Goal: Task Accomplishment & Management: Manage account settings

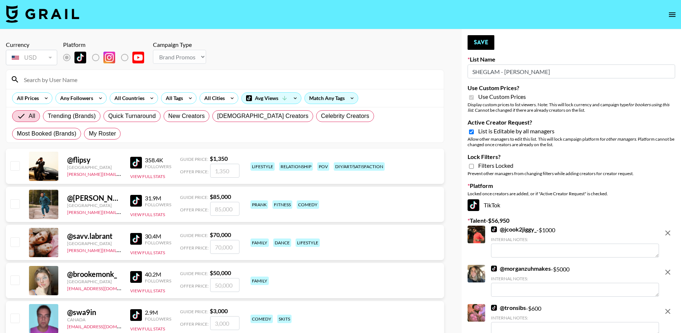
select select "Brand"
click at [668, 234] on icon "remove" at bounding box center [667, 233] width 9 height 9
click at [668, 268] on icon "remove" at bounding box center [667, 272] width 9 height 9
click at [668, 307] on icon "remove" at bounding box center [667, 311] width 9 height 9
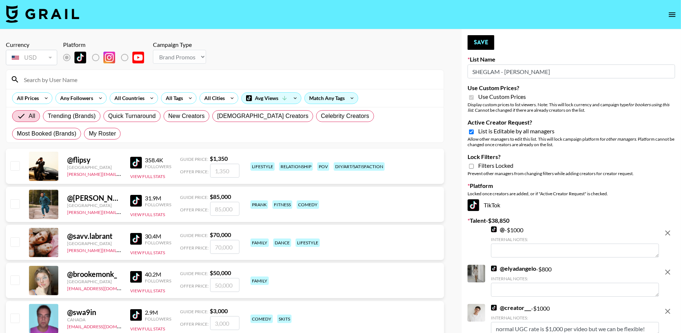
click at [668, 234] on icon "remove" at bounding box center [667, 233] width 9 height 9
click at [668, 268] on icon "remove" at bounding box center [667, 272] width 9 height 9
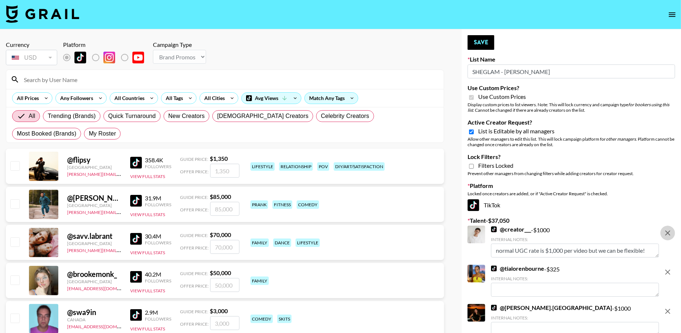
click at [668, 234] on icon "remove" at bounding box center [667, 233] width 9 height 9
click at [668, 268] on icon "remove" at bounding box center [667, 272] width 9 height 9
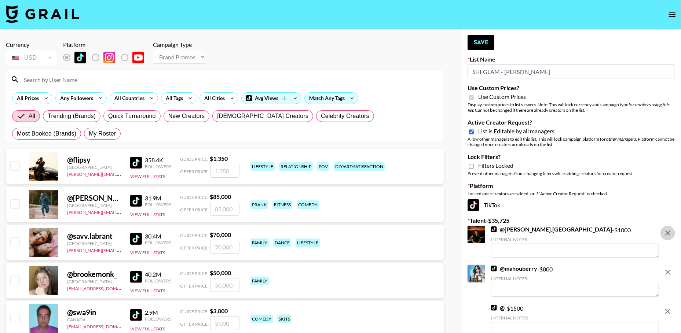
click at [668, 234] on icon "remove" at bounding box center [667, 233] width 9 height 9
click at [668, 268] on icon "remove" at bounding box center [667, 272] width 9 height 9
click at [668, 307] on icon "remove" at bounding box center [667, 311] width 9 height 9
click at [668, 234] on icon "remove" at bounding box center [667, 233] width 9 height 9
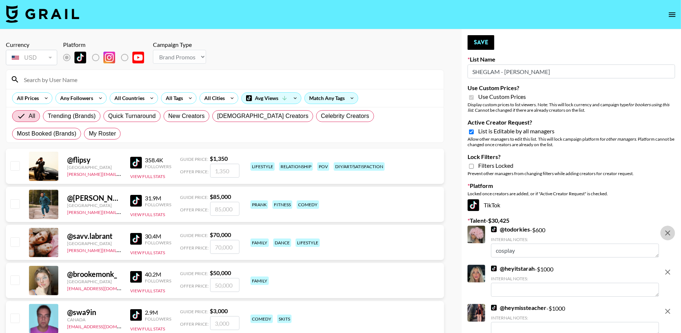
click at [668, 234] on icon "remove" at bounding box center [667, 233] width 9 height 9
click at [668, 268] on icon "remove" at bounding box center [667, 272] width 9 height 9
click at [668, 234] on icon "remove" at bounding box center [667, 233] width 9 height 9
click at [668, 268] on icon "remove" at bounding box center [667, 272] width 9 height 9
click at [668, 234] on icon "remove" at bounding box center [667, 233] width 9 height 9
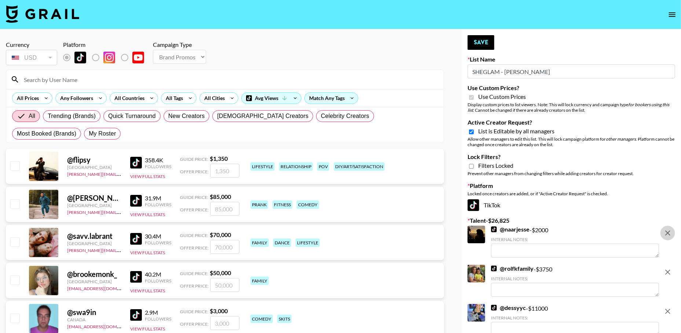
click at [668, 268] on icon "remove" at bounding box center [667, 272] width 9 height 9
click at [668, 234] on icon "remove" at bounding box center [667, 233] width 9 height 9
click at [668, 268] on icon "remove" at bounding box center [667, 272] width 9 height 9
click at [668, 234] on icon "remove" at bounding box center [667, 233] width 9 height 9
click at [668, 268] on icon "remove" at bounding box center [667, 272] width 9 height 9
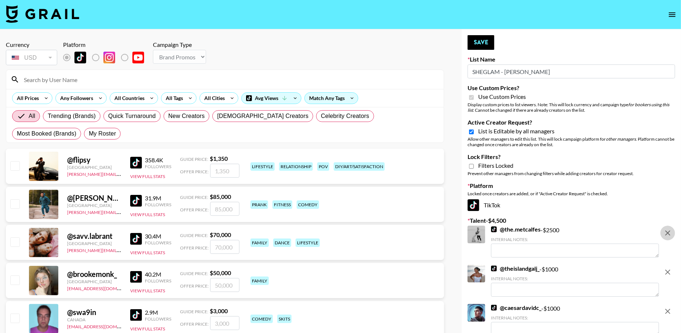
click at [668, 234] on icon "remove" at bounding box center [667, 233] width 9 height 9
click at [668, 268] on icon "remove" at bounding box center [667, 272] width 9 height 9
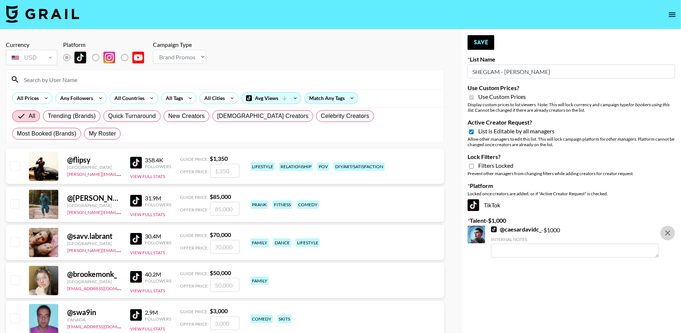
click at [668, 234] on icon "remove" at bounding box center [667, 233] width 9 height 9
click at [123, 97] on div "All Countries" at bounding box center [128, 98] width 36 height 11
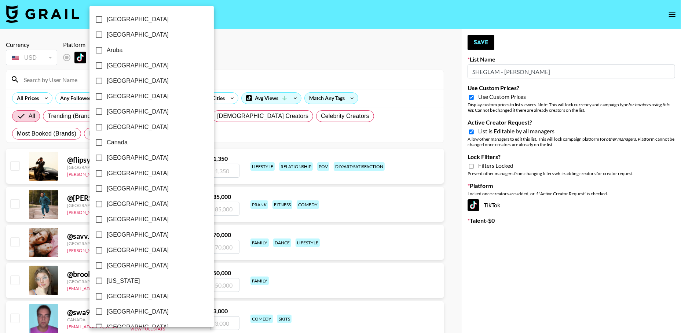
click at [118, 113] on span "[GEOGRAPHIC_DATA]" at bounding box center [138, 111] width 62 height 9
click at [107, 113] on input "[GEOGRAPHIC_DATA]" at bounding box center [98, 111] width 15 height 15
checkbox input "true"
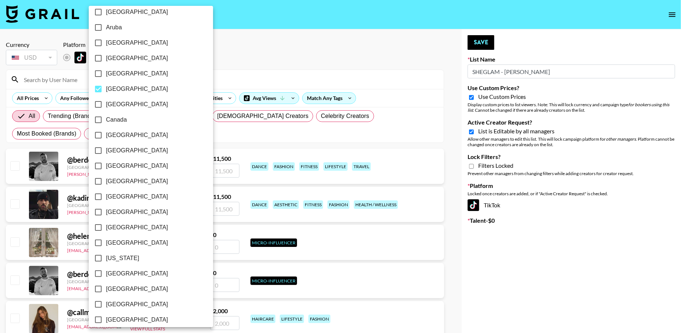
scroll to position [37, 0]
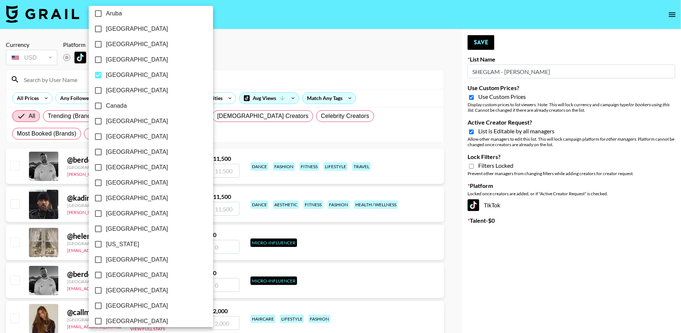
click at [113, 44] on span "[GEOGRAPHIC_DATA]" at bounding box center [137, 44] width 62 height 9
click at [106, 44] on input "[GEOGRAPHIC_DATA]" at bounding box center [98, 44] width 15 height 15
checkbox input "true"
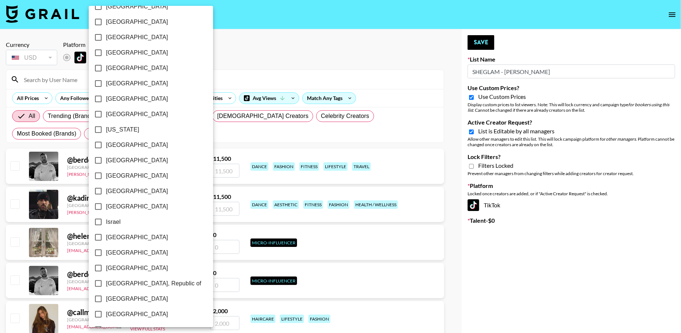
scroll to position [165, 0]
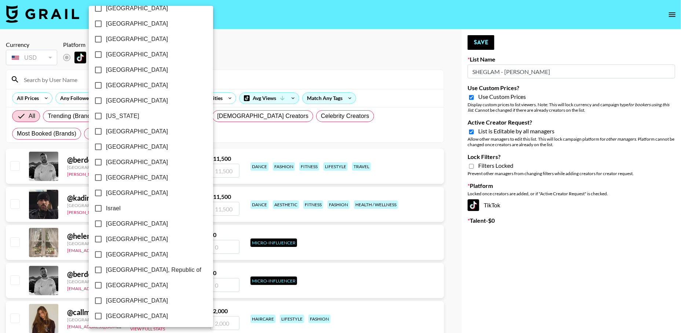
click at [118, 135] on span "[GEOGRAPHIC_DATA]" at bounding box center [137, 131] width 62 height 9
click at [106, 135] on input "[GEOGRAPHIC_DATA]" at bounding box center [98, 131] width 15 height 15
checkbox input "true"
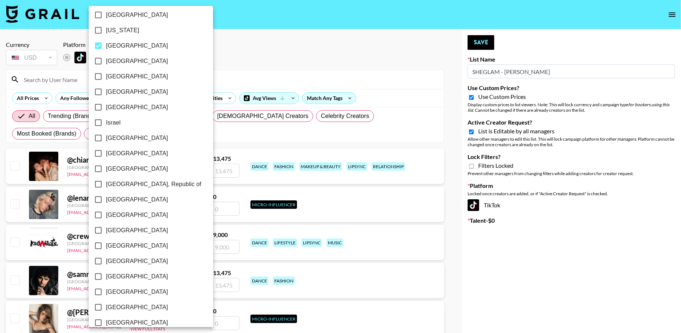
click at [107, 140] on span "[GEOGRAPHIC_DATA]" at bounding box center [137, 138] width 62 height 9
click at [106, 140] on input "[GEOGRAPHIC_DATA]" at bounding box center [98, 138] width 15 height 15
checkbox input "true"
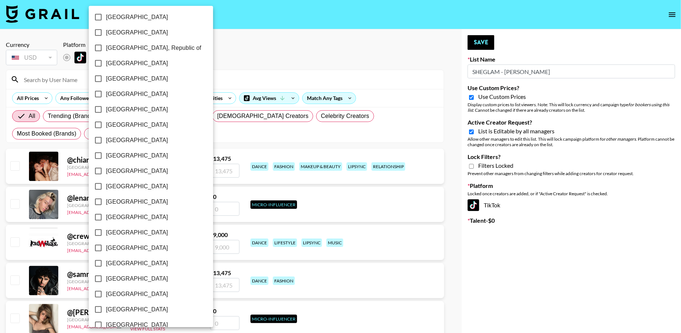
scroll to position [404, 0]
click at [115, 183] on span "[GEOGRAPHIC_DATA]" at bounding box center [137, 185] width 62 height 9
click at [106, 183] on input "[GEOGRAPHIC_DATA]" at bounding box center [98, 184] width 15 height 15
checkbox input "true"
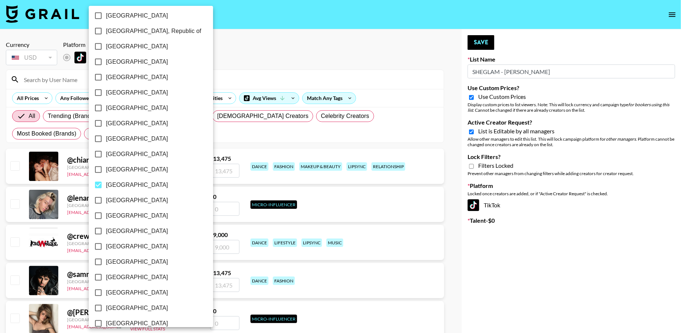
drag, startPoint x: 118, startPoint y: 198, endPoint x: 118, endPoint y: 132, distance: 66.4
click at [118, 198] on span "[GEOGRAPHIC_DATA]" at bounding box center [137, 200] width 62 height 9
click at [106, 198] on input "[GEOGRAPHIC_DATA]" at bounding box center [98, 200] width 15 height 15
checkbox input "true"
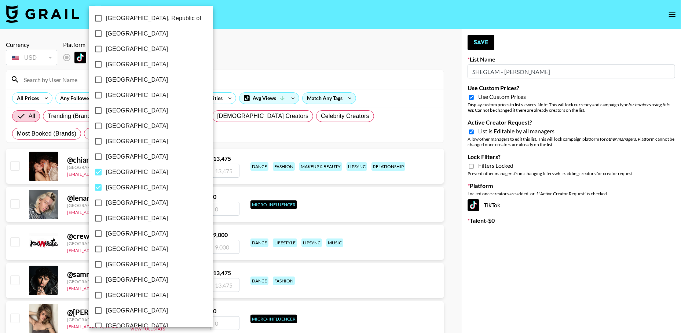
click at [117, 82] on span "[GEOGRAPHIC_DATA]" at bounding box center [137, 80] width 62 height 9
click at [106, 82] on input "[GEOGRAPHIC_DATA]" at bounding box center [98, 79] width 15 height 15
checkbox input "true"
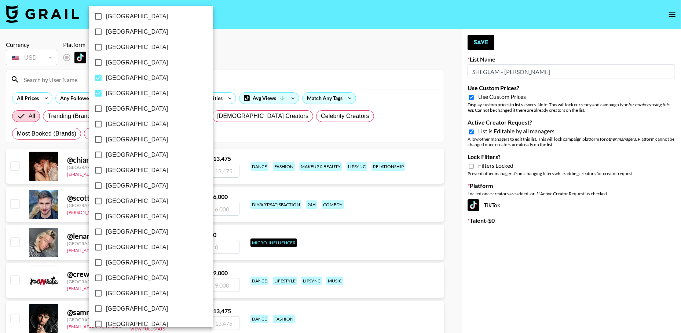
scroll to position [515, 0]
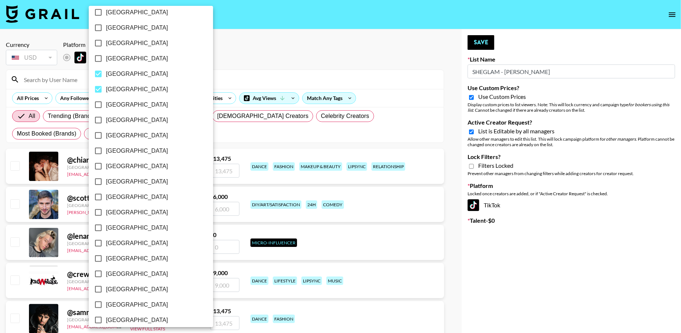
click at [119, 109] on span "[GEOGRAPHIC_DATA]" at bounding box center [137, 104] width 62 height 9
click at [106, 109] on input "[GEOGRAPHIC_DATA]" at bounding box center [98, 104] width 15 height 15
checkbox input "true"
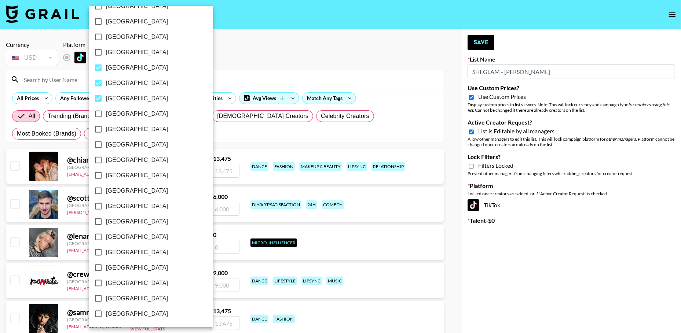
click at [111, 175] on span "[GEOGRAPHIC_DATA]" at bounding box center [137, 175] width 62 height 9
click at [106, 175] on input "[GEOGRAPHIC_DATA]" at bounding box center [98, 175] width 15 height 15
checkbox input "true"
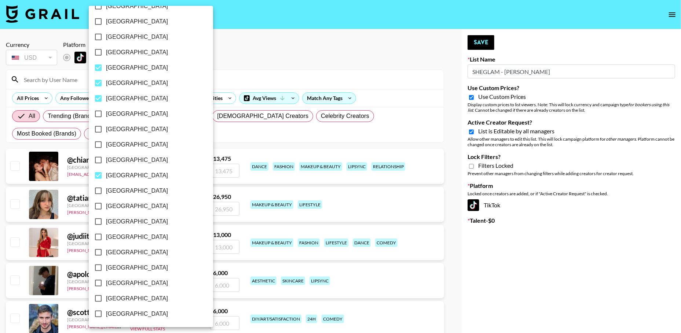
click at [113, 191] on span "[GEOGRAPHIC_DATA]" at bounding box center [137, 191] width 62 height 9
click at [106, 191] on input "[GEOGRAPHIC_DATA]" at bounding box center [98, 190] width 15 height 15
checkbox input "true"
click at [119, 207] on span "[GEOGRAPHIC_DATA]" at bounding box center [138, 206] width 62 height 9
click at [107, 207] on input "[GEOGRAPHIC_DATA]" at bounding box center [99, 206] width 15 height 15
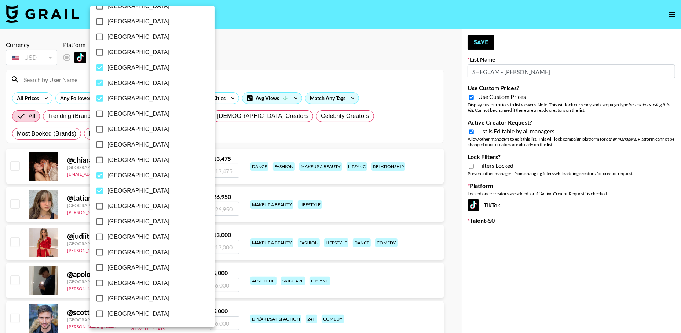
checkbox input "true"
click at [117, 252] on span "[GEOGRAPHIC_DATA]" at bounding box center [138, 252] width 62 height 9
click at [107, 252] on input "[GEOGRAPHIC_DATA]" at bounding box center [99, 252] width 15 height 15
checkbox input "true"
click at [136, 283] on span "[GEOGRAPHIC_DATA]" at bounding box center [138, 283] width 62 height 9
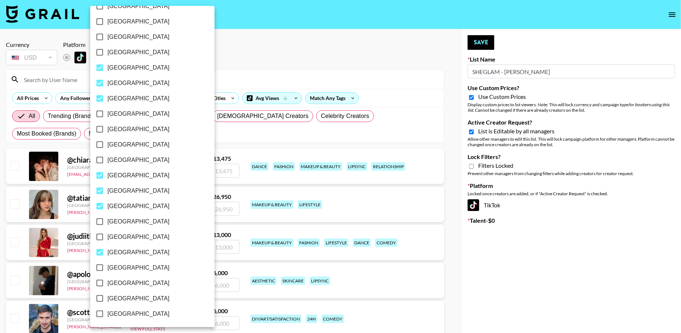
click at [107, 283] on input "[GEOGRAPHIC_DATA]" at bounding box center [99, 283] width 15 height 15
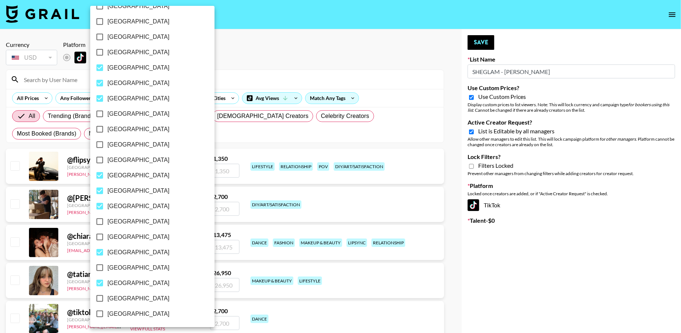
click at [127, 285] on span "[GEOGRAPHIC_DATA]" at bounding box center [138, 283] width 62 height 9
click at [107, 285] on input "[GEOGRAPHIC_DATA]" at bounding box center [99, 283] width 15 height 15
checkbox input "false"
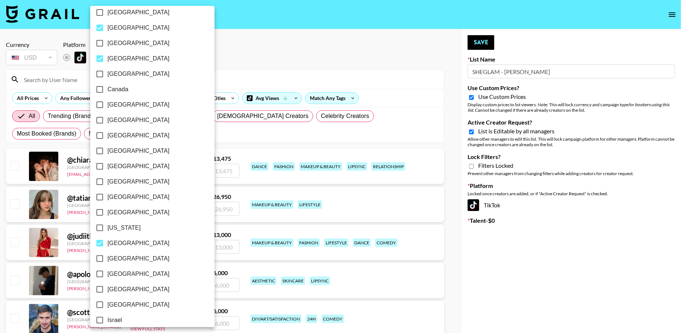
scroll to position [57, 0]
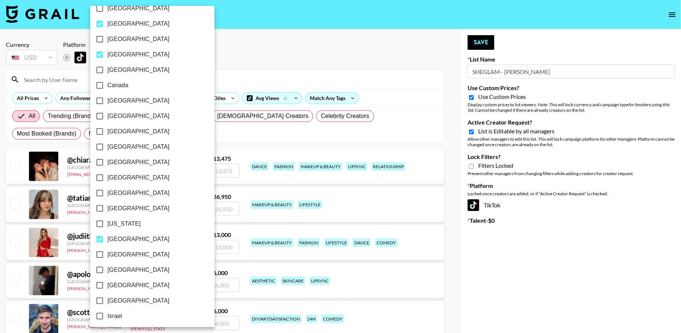
click at [121, 150] on span "[GEOGRAPHIC_DATA]" at bounding box center [138, 147] width 62 height 9
click at [107, 150] on input "[GEOGRAPHIC_DATA]" at bounding box center [99, 146] width 15 height 15
checkbox input "true"
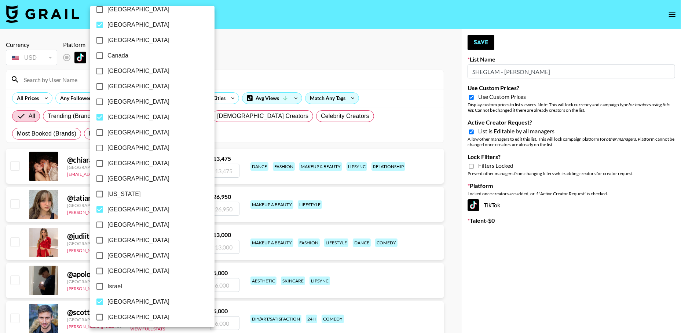
scroll to position [87, 0]
click at [117, 178] on span "[GEOGRAPHIC_DATA]" at bounding box center [138, 178] width 62 height 9
click at [107, 178] on input "[GEOGRAPHIC_DATA]" at bounding box center [99, 178] width 15 height 15
checkbox input "true"
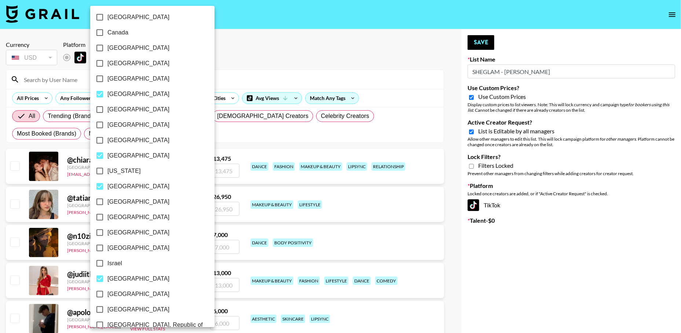
click at [120, 170] on span "[US_STATE]" at bounding box center [123, 171] width 33 height 9
click at [107, 170] on input "[US_STATE]" at bounding box center [99, 171] width 15 height 15
checkbox input "true"
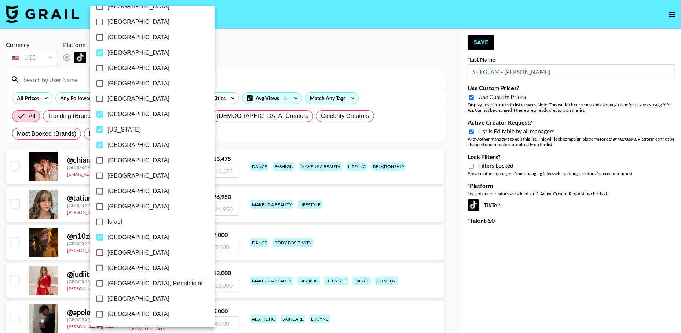
scroll to position [158, 0]
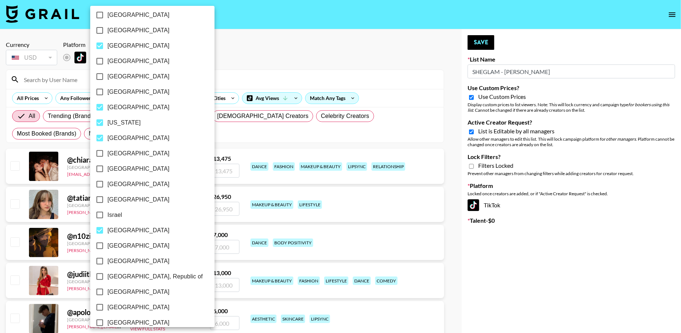
click at [115, 168] on span "[GEOGRAPHIC_DATA]" at bounding box center [138, 169] width 62 height 9
click at [107, 168] on input "[GEOGRAPHIC_DATA]" at bounding box center [99, 168] width 15 height 15
checkbox input "true"
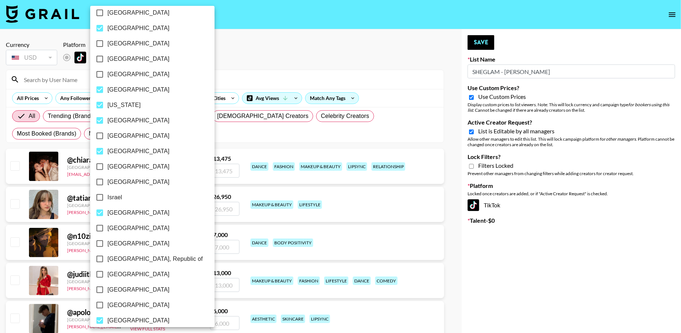
scroll to position [181, 0]
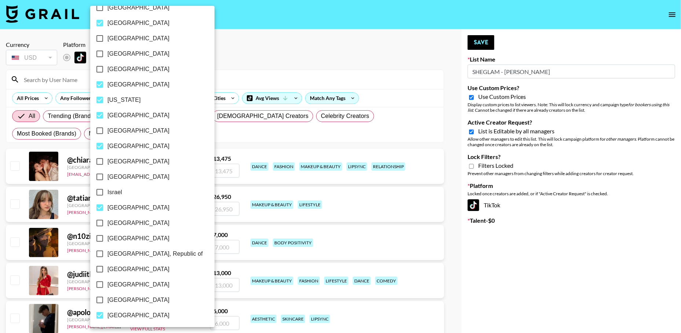
click at [116, 176] on span "[GEOGRAPHIC_DATA]" at bounding box center [138, 177] width 62 height 9
click at [107, 176] on input "[GEOGRAPHIC_DATA]" at bounding box center [99, 176] width 15 height 15
checkbox input "true"
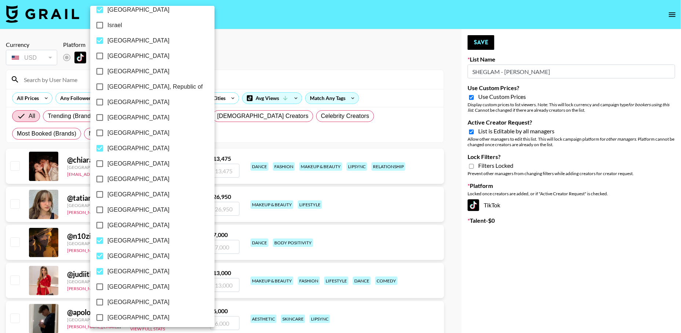
click at [118, 195] on span "[GEOGRAPHIC_DATA]" at bounding box center [138, 194] width 62 height 9
click at [107, 195] on input "[GEOGRAPHIC_DATA]" at bounding box center [99, 194] width 15 height 15
checkbox input "true"
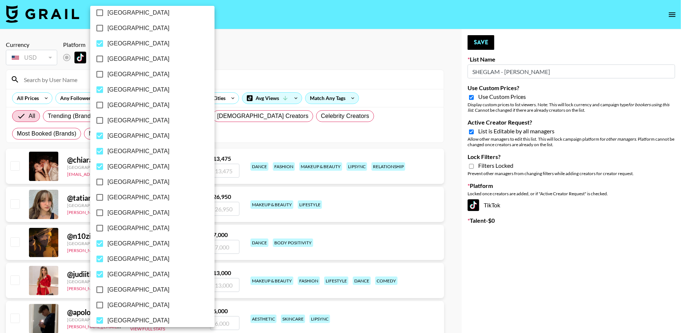
scroll to position [458, 0]
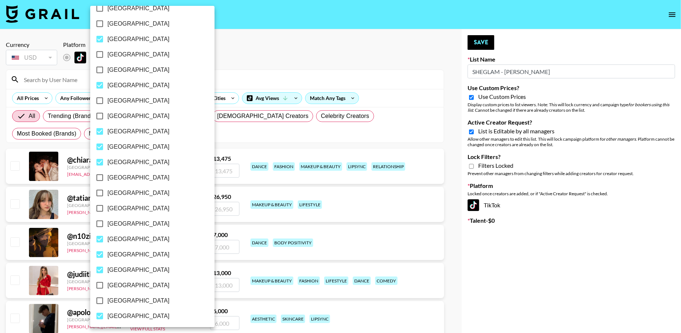
click at [124, 211] on span "[GEOGRAPHIC_DATA]" at bounding box center [138, 208] width 62 height 9
click at [107, 211] on input "[GEOGRAPHIC_DATA]" at bounding box center [99, 208] width 15 height 15
checkbox input "true"
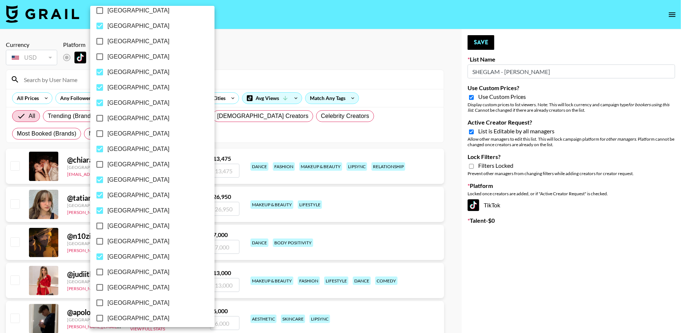
scroll to position [521, 0]
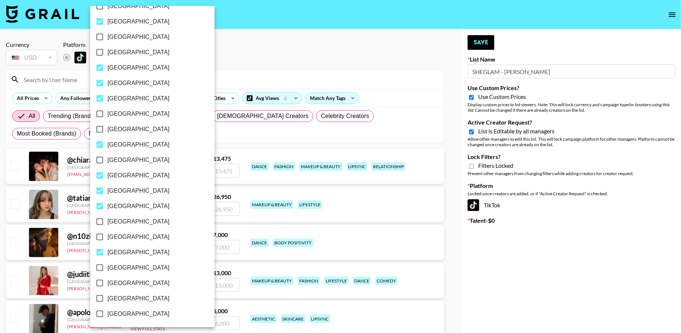
click at [255, 71] on div at bounding box center [340, 166] width 681 height 333
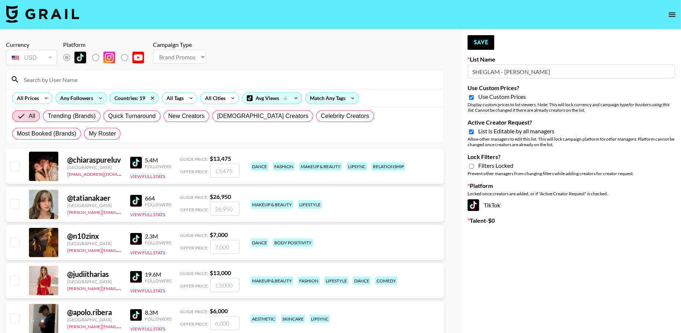
click at [67, 97] on div "Any Followers" at bounding box center [75, 98] width 39 height 11
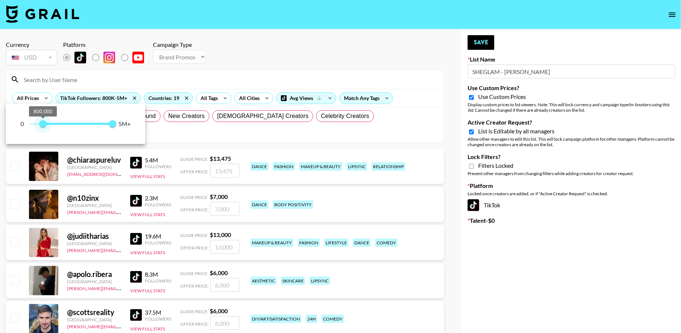
type input "1000000"
drag, startPoint x: 29, startPoint y: 125, endPoint x: 46, endPoint y: 127, distance: 17.7
click at [46, 127] on span "1,000,000" at bounding box center [46, 123] width 7 height 7
click at [260, 63] on div at bounding box center [340, 166] width 681 height 333
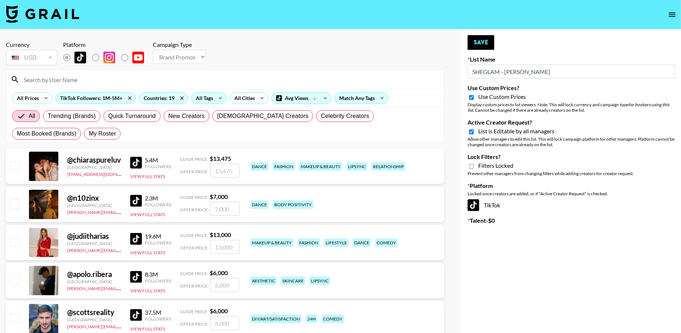
click at [206, 99] on div "All Tags" at bounding box center [202, 98] width 23 height 11
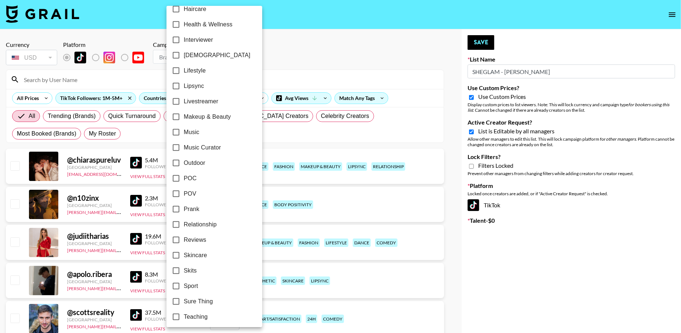
scroll to position [311, 0]
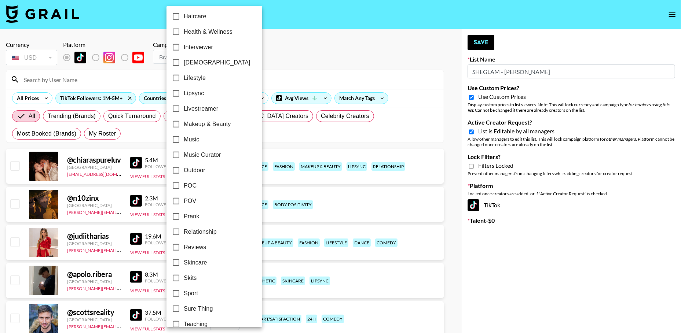
click at [205, 125] on span "Makeup & Beauty" at bounding box center [207, 124] width 47 height 9
click at [184, 125] on input "Makeup & Beauty" at bounding box center [175, 124] width 15 height 15
checkbox input "true"
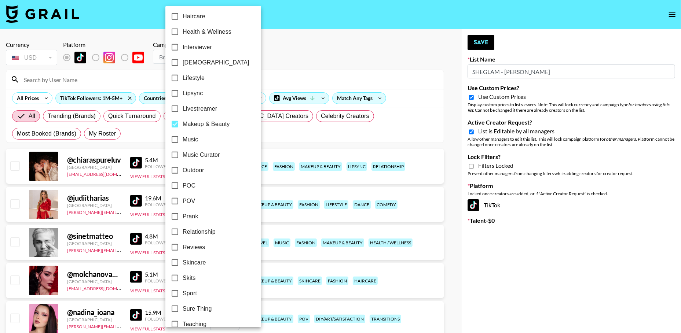
click at [293, 58] on div at bounding box center [340, 166] width 681 height 333
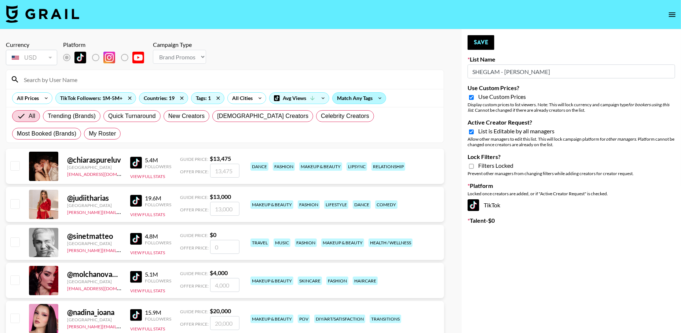
click at [356, 99] on div "Match Any Tags" at bounding box center [359, 98] width 53 height 11
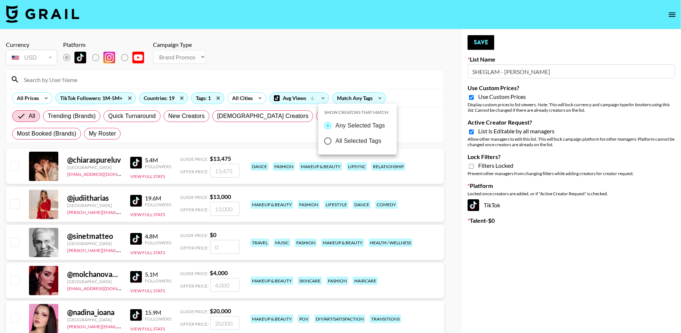
click at [293, 97] on div at bounding box center [340, 166] width 681 height 333
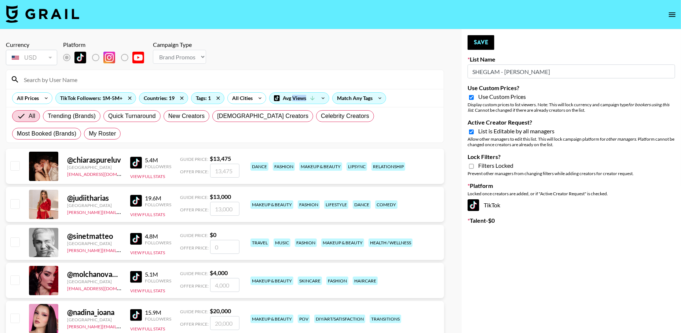
click at [293, 97] on div "Avg Views" at bounding box center [298, 98] width 59 height 11
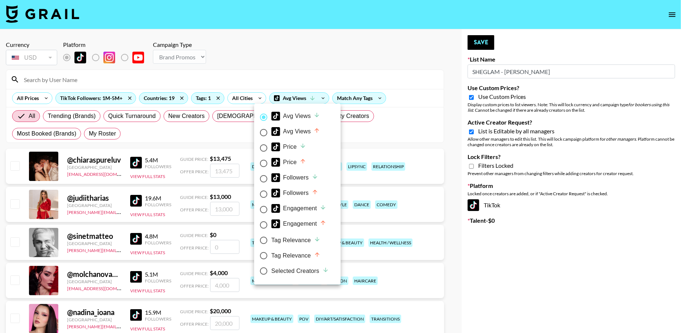
click at [271, 67] on div at bounding box center [340, 166] width 681 height 333
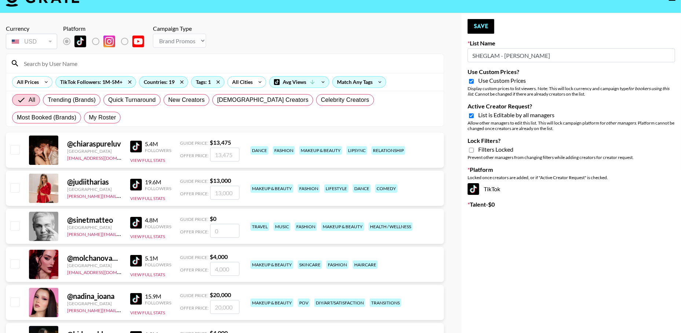
scroll to position [24, 0]
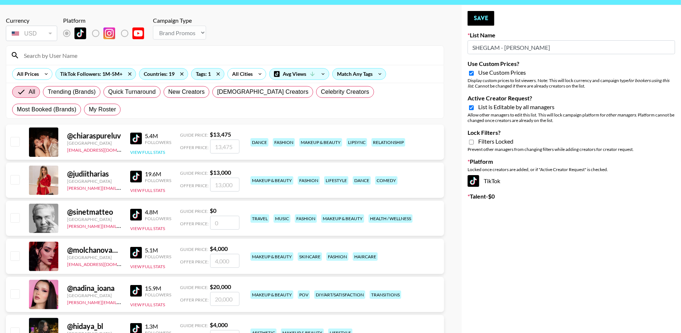
click at [144, 150] on button "View Full Stats" at bounding box center [147, 152] width 35 height 5
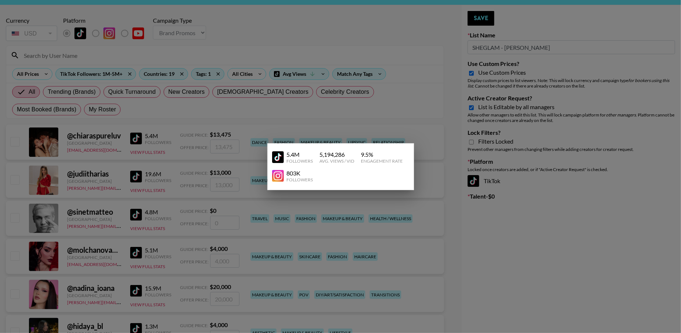
click at [217, 52] on div at bounding box center [340, 166] width 681 height 333
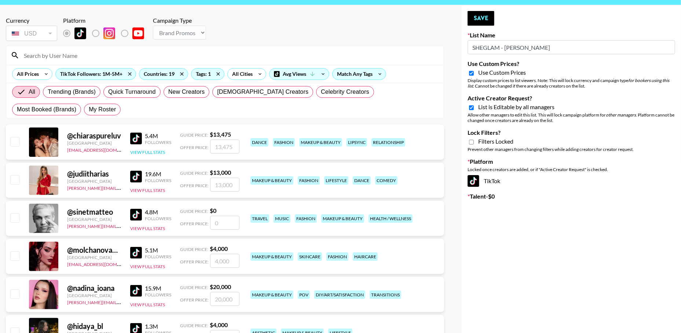
scroll to position [70, 0]
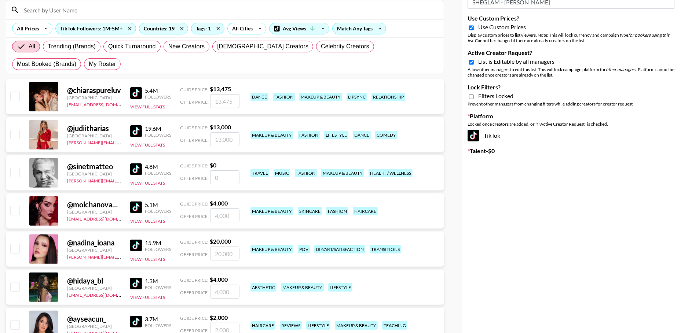
click at [12, 211] on input "checkbox" at bounding box center [14, 210] width 9 height 9
checkbox input "true"
type input "4000"
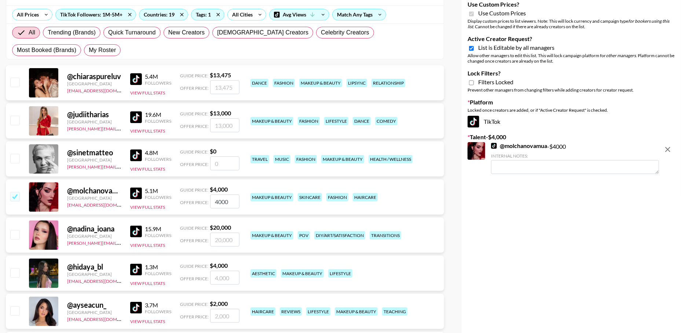
scroll to position [84, 0]
click at [12, 236] on input "checkbox" at bounding box center [14, 234] width 9 height 9
checkbox input "true"
type input "20000"
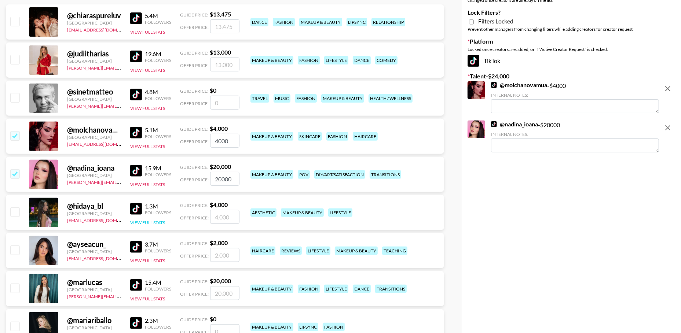
scroll to position [183, 0]
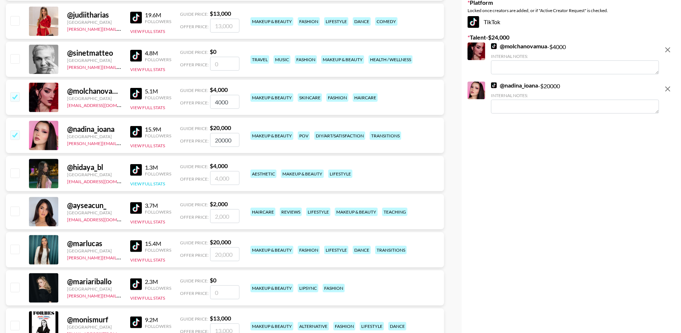
click at [147, 183] on button "View Full Stats" at bounding box center [147, 183] width 35 height 5
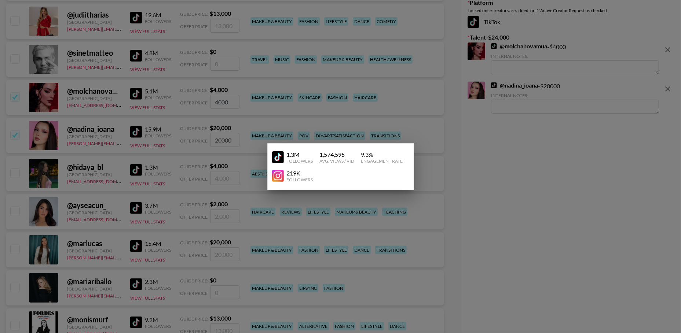
click at [111, 166] on div at bounding box center [340, 166] width 681 height 333
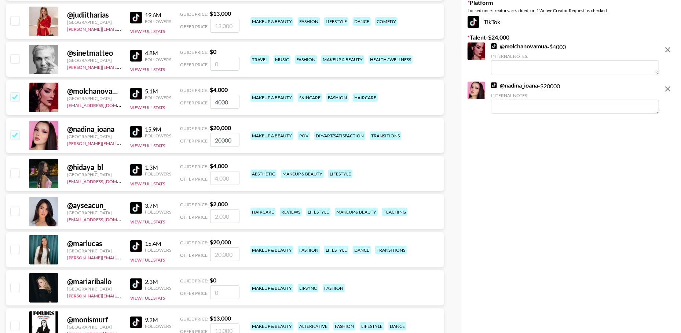
click at [16, 172] on input "checkbox" at bounding box center [14, 173] width 9 height 9
checkbox input "true"
type input "4000"
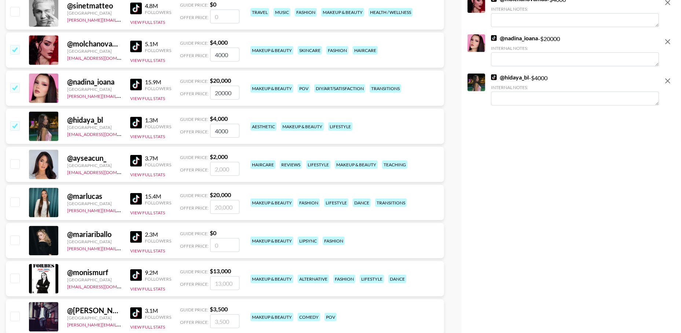
click at [15, 167] on input "checkbox" at bounding box center [14, 163] width 9 height 9
checkbox input "true"
type input "2000"
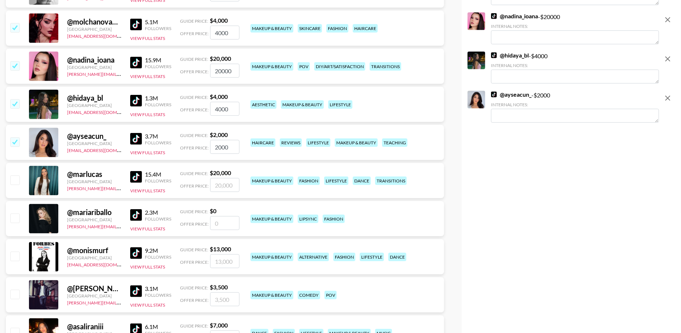
scroll to position [265, 0]
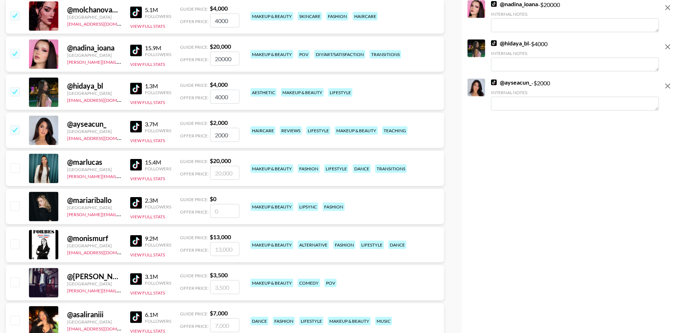
click at [15, 168] on input "checkbox" at bounding box center [14, 168] width 9 height 9
checkbox input "true"
type input "20000"
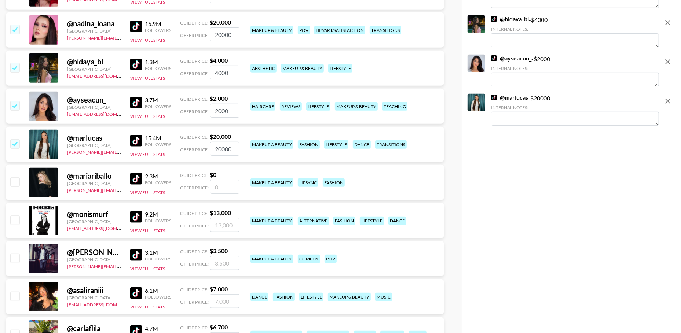
click at [10, 180] on div at bounding box center [14, 182] width 11 height 12
click at [12, 181] on input "checkbox" at bounding box center [14, 181] width 9 height 9
checkbox input "false"
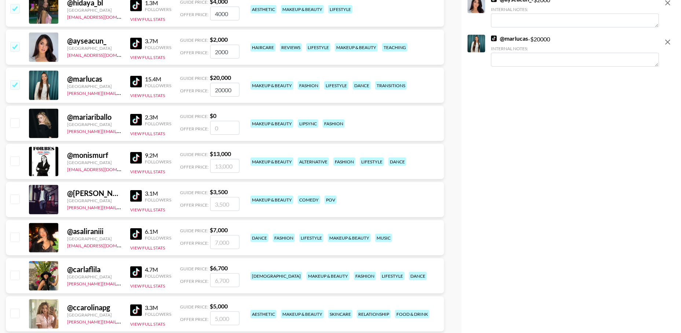
scroll to position [354, 0]
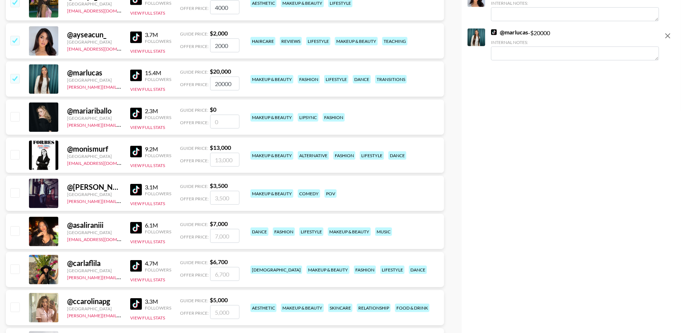
click at [132, 151] on img at bounding box center [136, 152] width 12 height 12
click at [16, 155] on input "checkbox" at bounding box center [14, 154] width 9 height 9
checkbox input "true"
type input "13000"
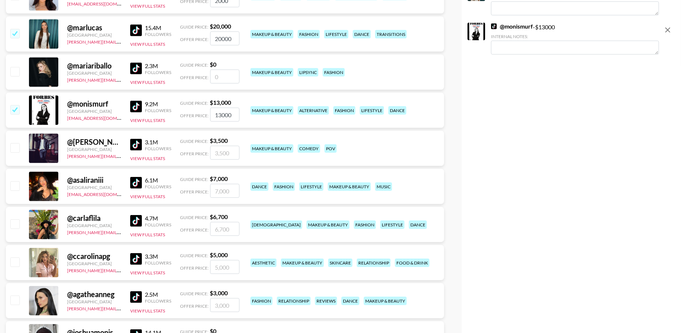
scroll to position [427, 0]
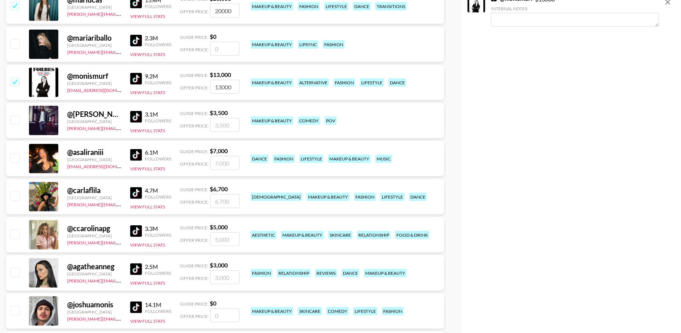
click at [137, 113] on img at bounding box center [136, 117] width 12 height 12
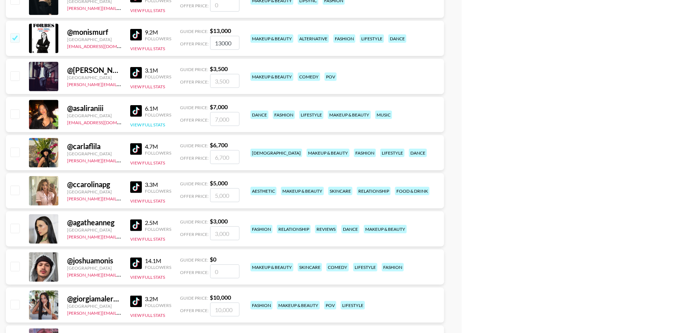
scroll to position [482, 0]
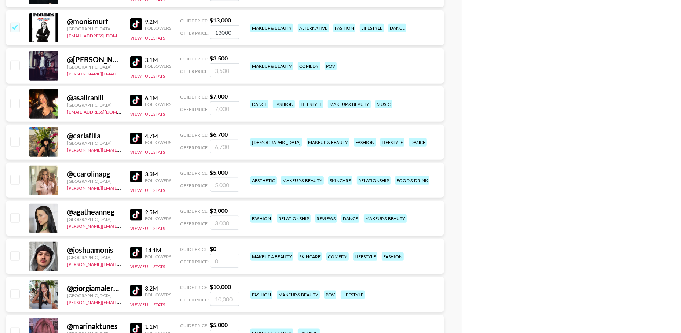
click at [13, 101] on input "checkbox" at bounding box center [14, 103] width 9 height 9
checkbox input "true"
type input "7000"
click at [14, 141] on input "checkbox" at bounding box center [14, 141] width 9 height 9
checkbox input "true"
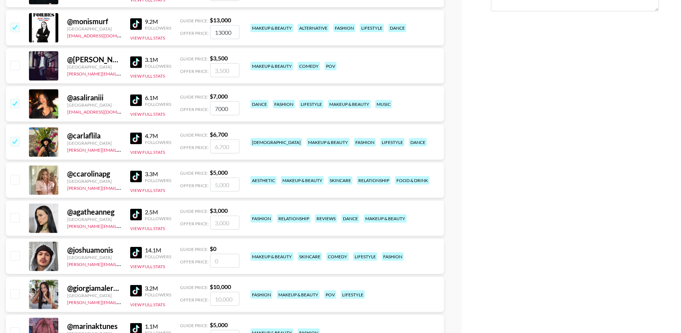
type input "6700"
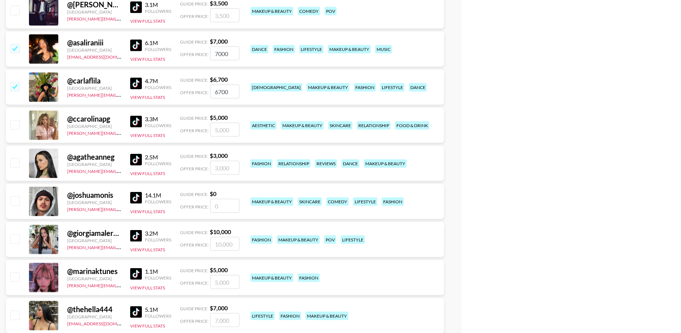
scroll to position [543, 0]
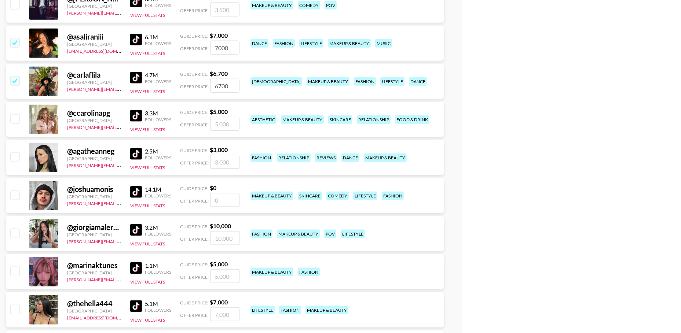
click at [133, 114] on img at bounding box center [136, 116] width 12 height 12
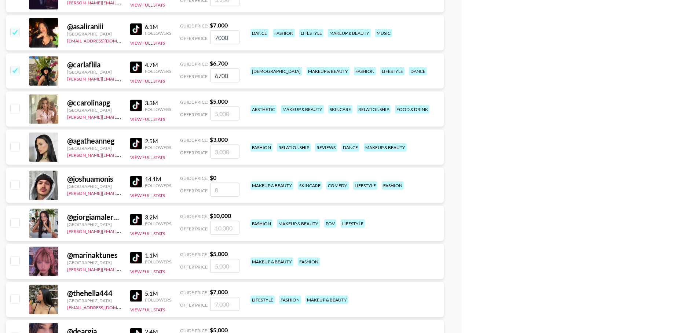
click at [11, 147] on input "checkbox" at bounding box center [14, 146] width 9 height 9
checkbox input "true"
type input "3000"
click at [15, 111] on input "checkbox" at bounding box center [14, 108] width 9 height 9
checkbox input "true"
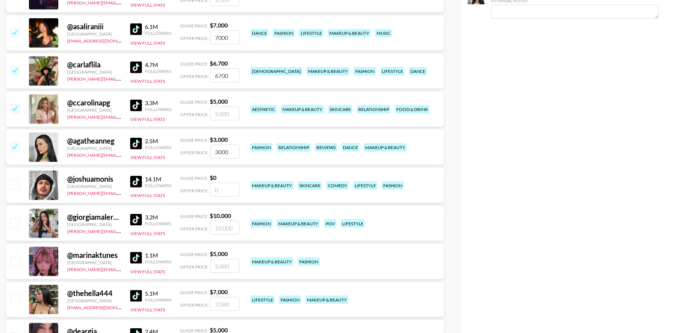
type input "5000"
click at [143, 195] on button "View Full Stats" at bounding box center [147, 195] width 35 height 5
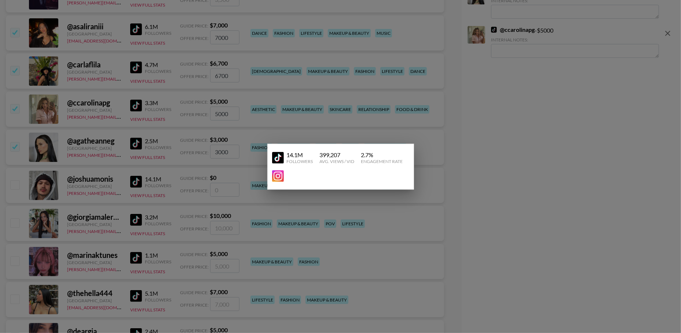
click at [126, 177] on div at bounding box center [340, 166] width 681 height 333
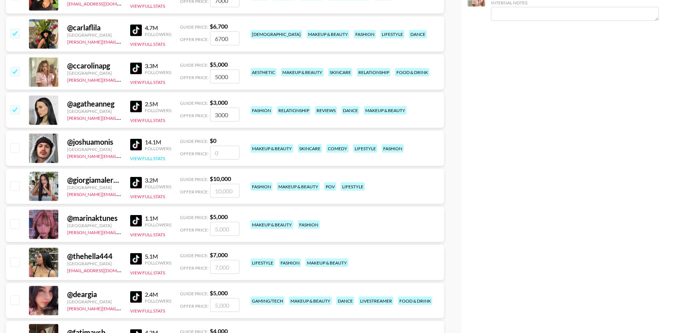
scroll to position [599, 0]
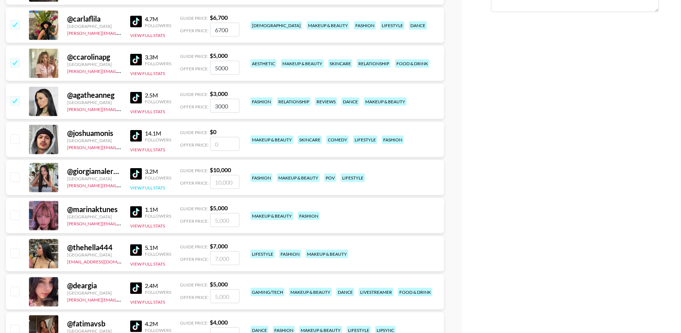
click at [149, 186] on button "View Full Stats" at bounding box center [147, 187] width 35 height 5
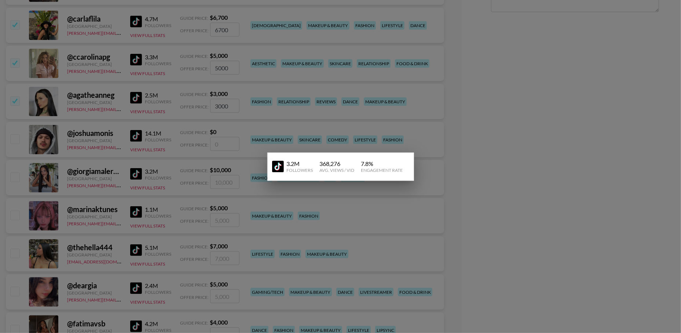
click at [106, 179] on div at bounding box center [340, 166] width 681 height 333
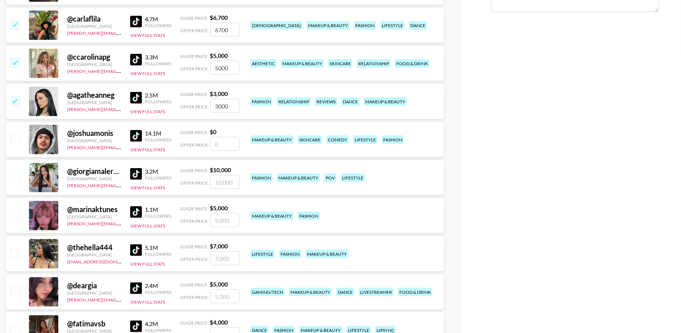
click at [16, 179] on input "checkbox" at bounding box center [14, 177] width 9 height 9
checkbox input "true"
type input "10000"
click at [18, 217] on input "checkbox" at bounding box center [14, 215] width 9 height 9
checkbox input "true"
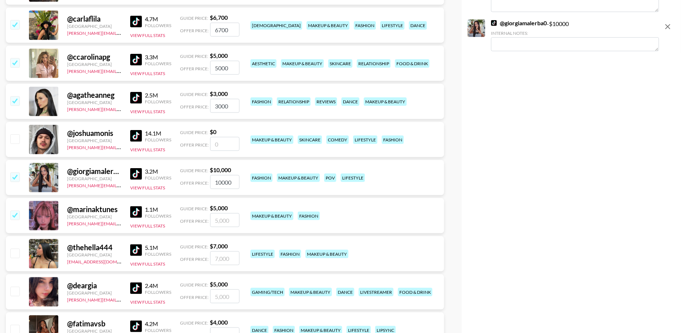
type input "5000"
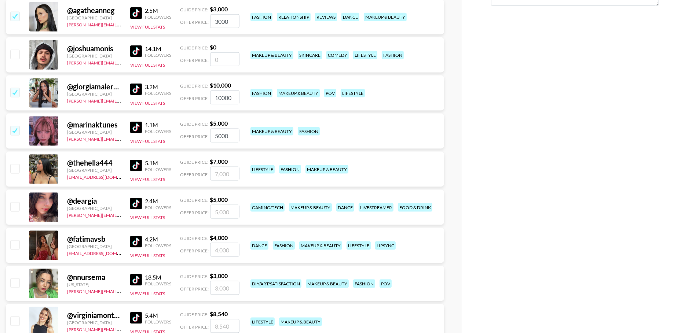
scroll to position [693, 0]
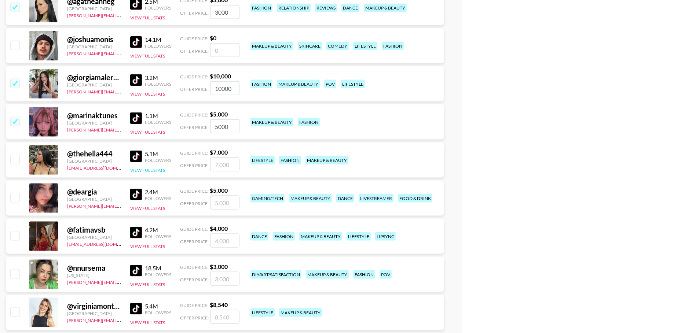
click at [139, 168] on button "View Full Stats" at bounding box center [147, 170] width 35 height 5
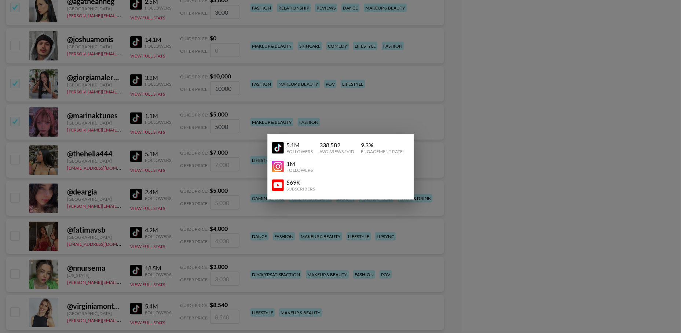
click at [103, 164] on div at bounding box center [340, 166] width 681 height 333
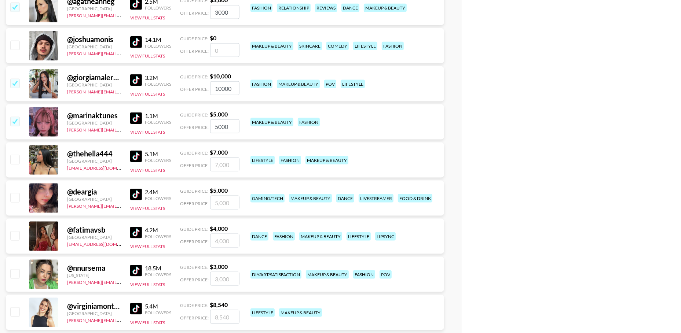
click at [12, 159] on input "checkbox" at bounding box center [14, 159] width 9 height 9
checkbox input "true"
type input "7000"
click at [16, 197] on input "checkbox" at bounding box center [14, 197] width 9 height 9
checkbox input "true"
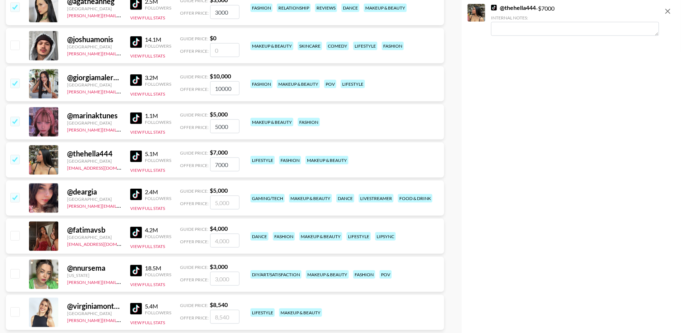
type input "5000"
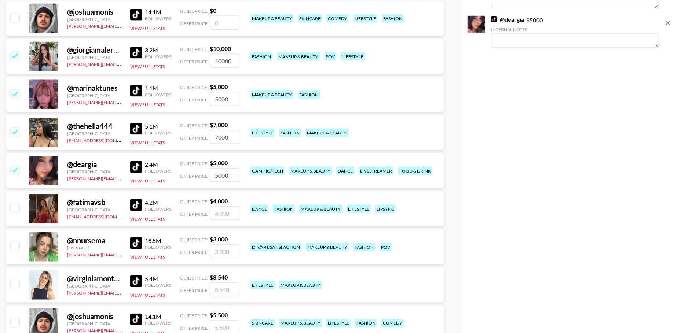
scroll to position [748, 0]
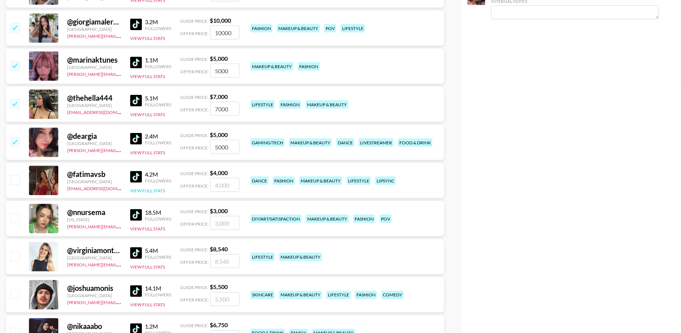
click at [151, 189] on button "View Full Stats" at bounding box center [147, 190] width 35 height 5
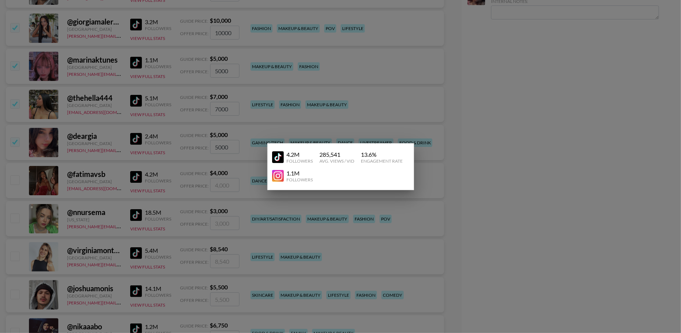
click at [102, 170] on div at bounding box center [340, 166] width 681 height 333
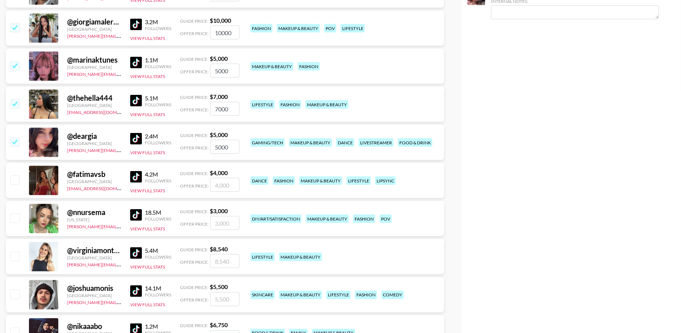
click at [16, 181] on input "checkbox" at bounding box center [14, 180] width 9 height 9
checkbox input "true"
type input "4000"
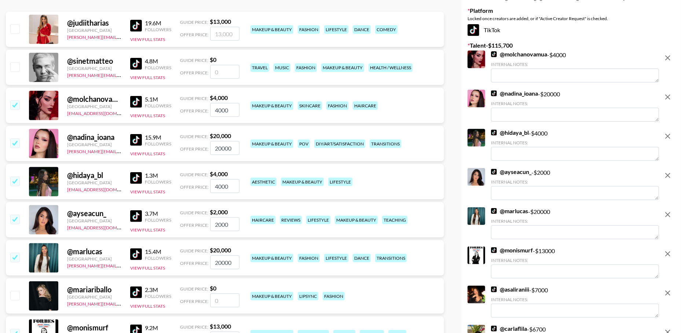
scroll to position [0, 0]
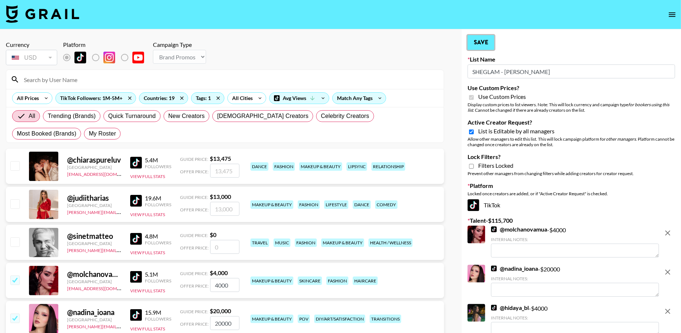
click at [480, 41] on button "Save" at bounding box center [480, 42] width 27 height 15
checkbox input "false"
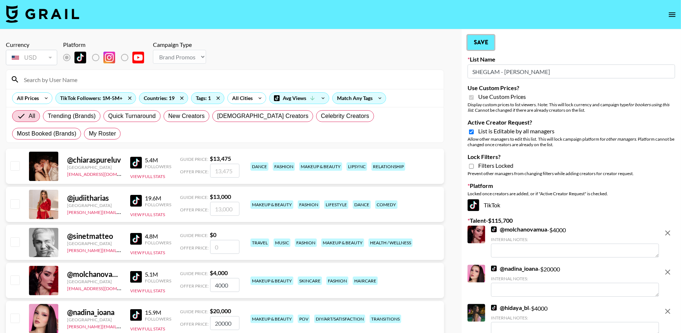
checkbox input "false"
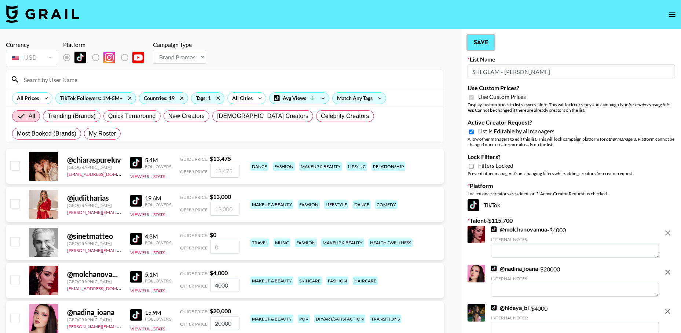
checkbox input "false"
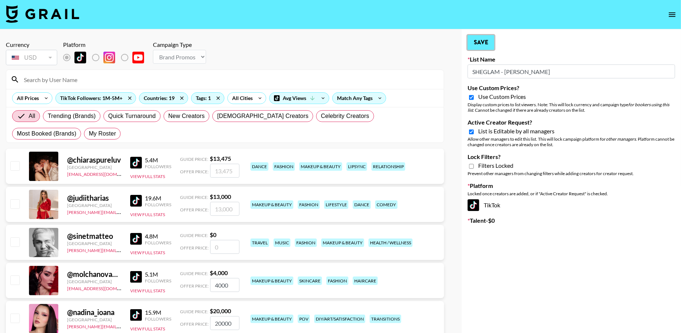
checkbox input "true"
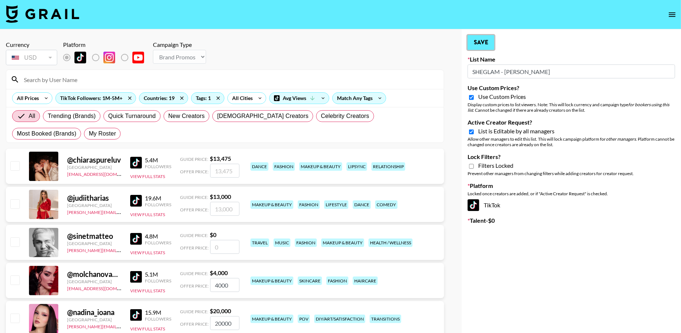
checkbox input "true"
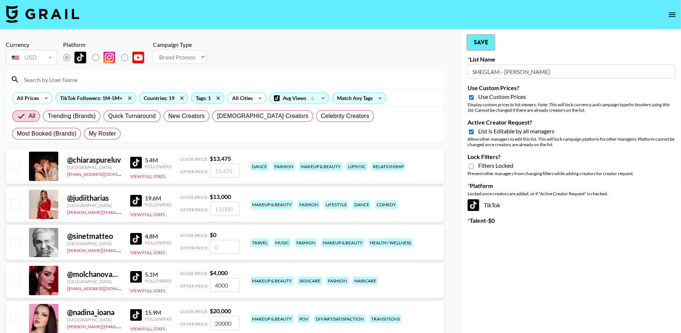
checkbox input "true"
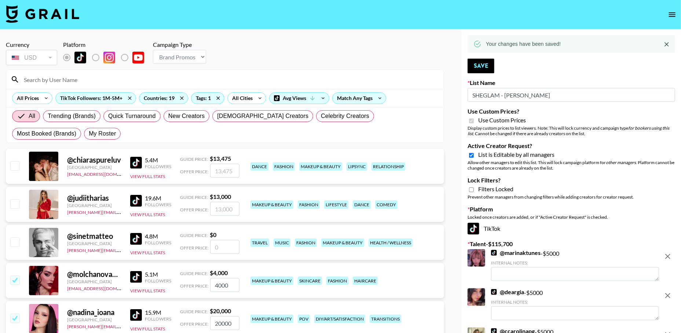
click at [669, 15] on icon "open drawer" at bounding box center [672, 14] width 9 height 9
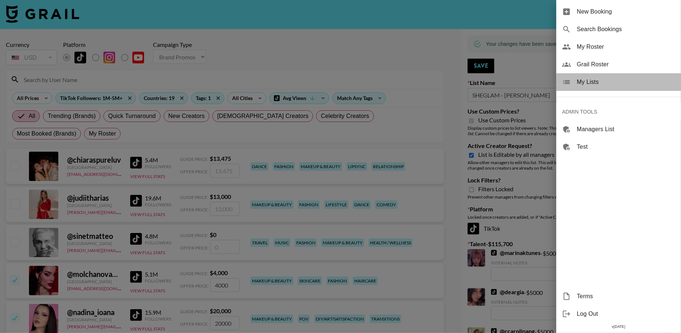
click at [624, 80] on span "My Lists" at bounding box center [626, 82] width 98 height 9
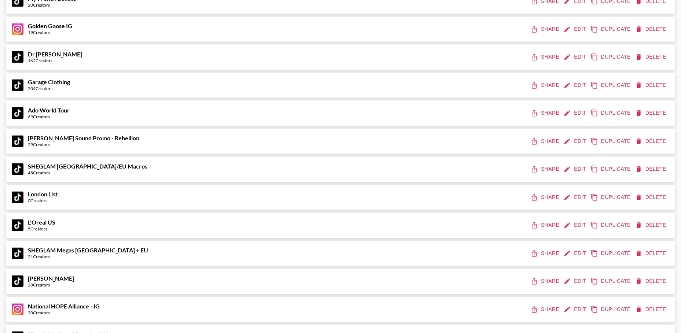
scroll to position [3909, 0]
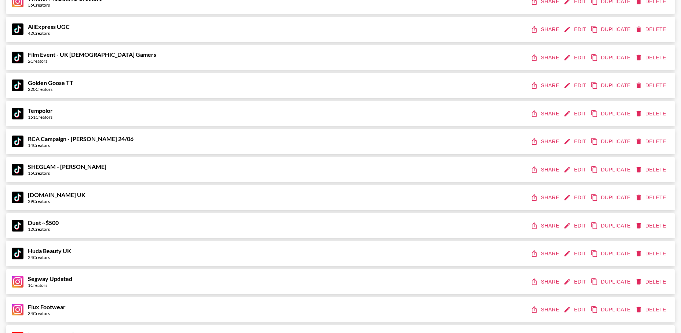
click at [545, 168] on button "Share" at bounding box center [545, 170] width 33 height 14
